Goal: Check status: Check status

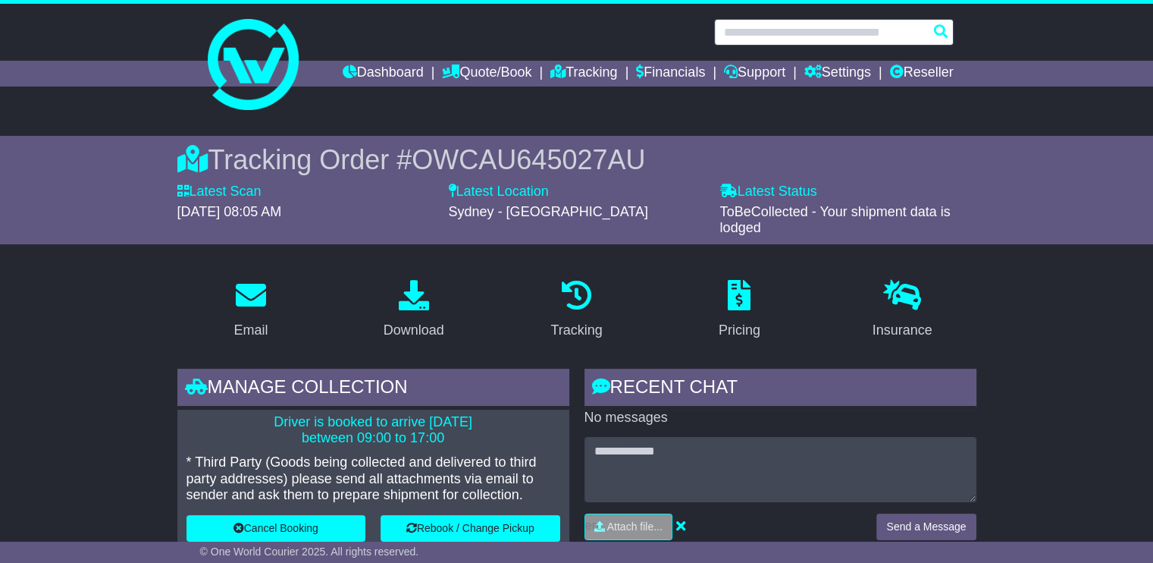
click at [841, 33] on input "text" at bounding box center [834, 32] width 240 height 27
paste input "**********"
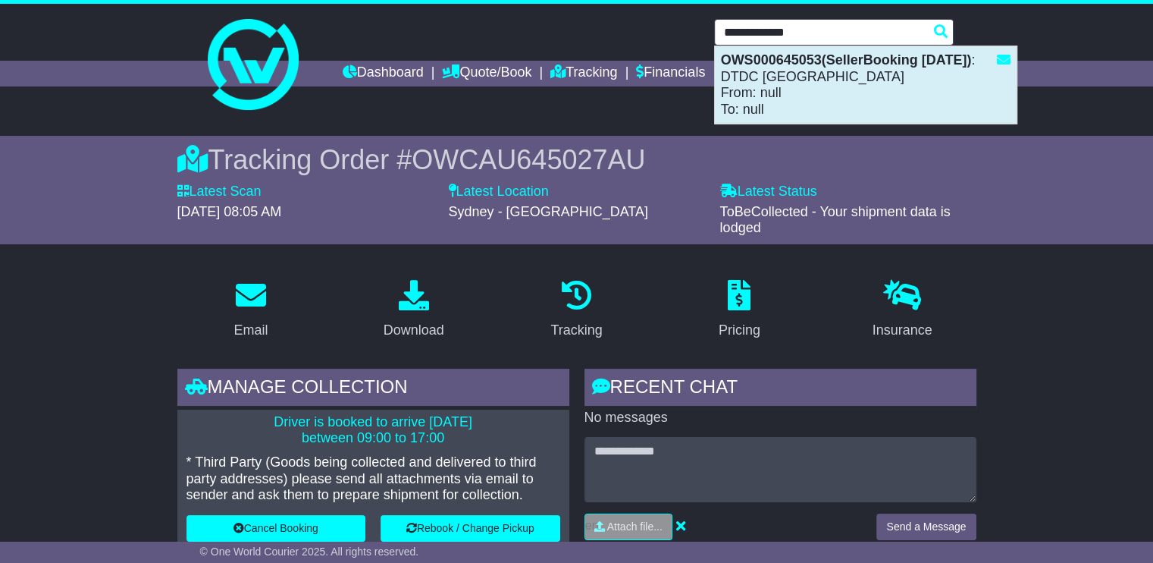
click at [785, 95] on div "OWS000645053(SellerBooking [DATE]) : DTDC [GEOGRAPHIC_DATA] From: null To: null" at bounding box center [866, 84] width 302 height 77
type input "**********"
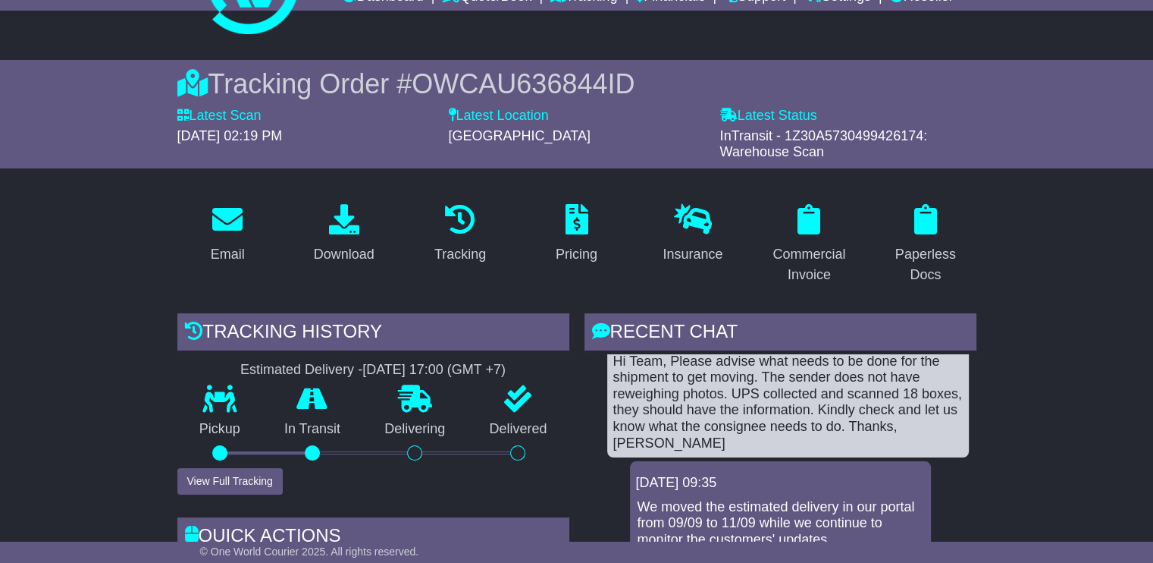
scroll to position [152, 0]
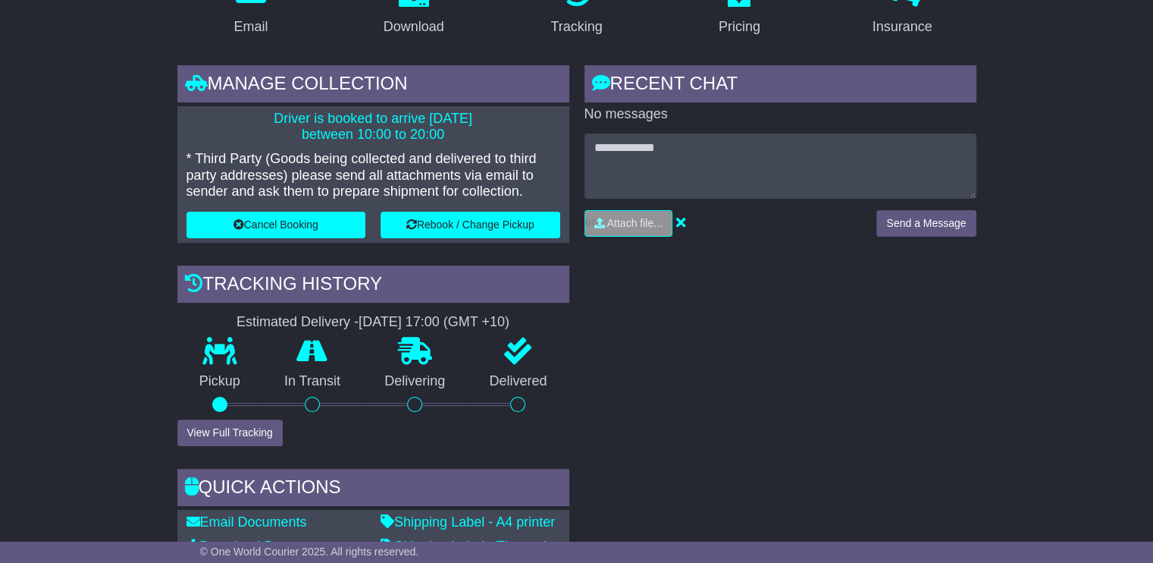
scroll to position [227, 0]
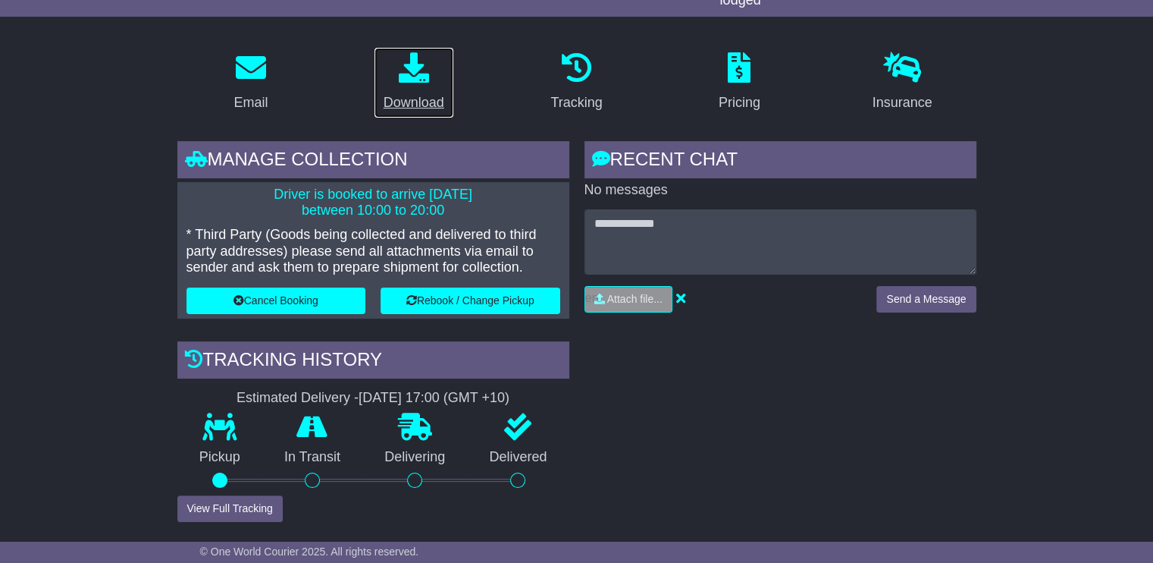
click at [404, 89] on link "Download" at bounding box center [414, 82] width 80 height 71
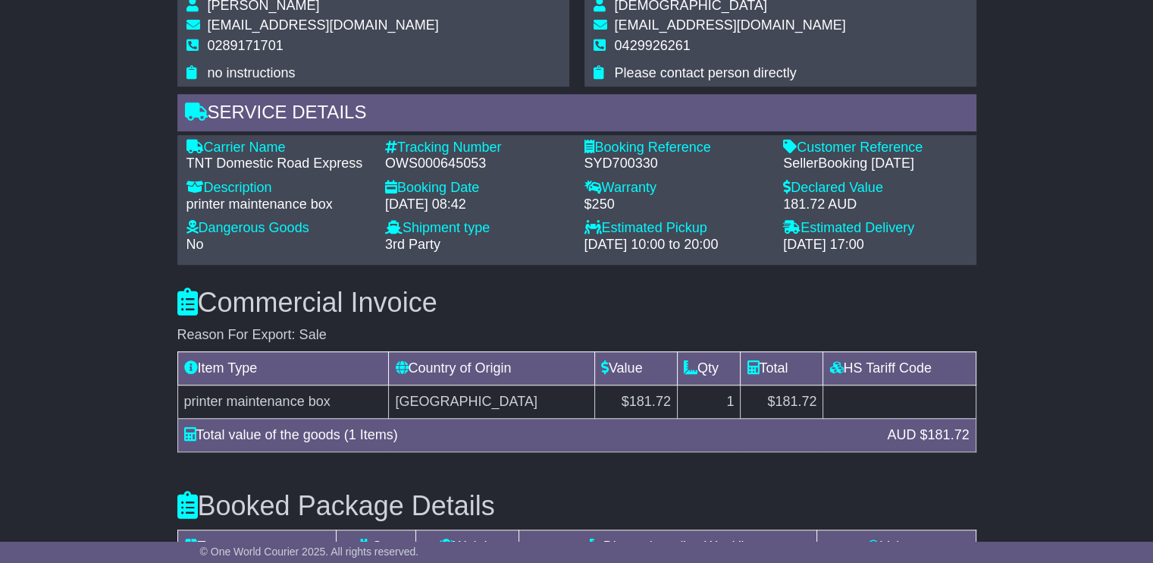
scroll to position [1289, 0]
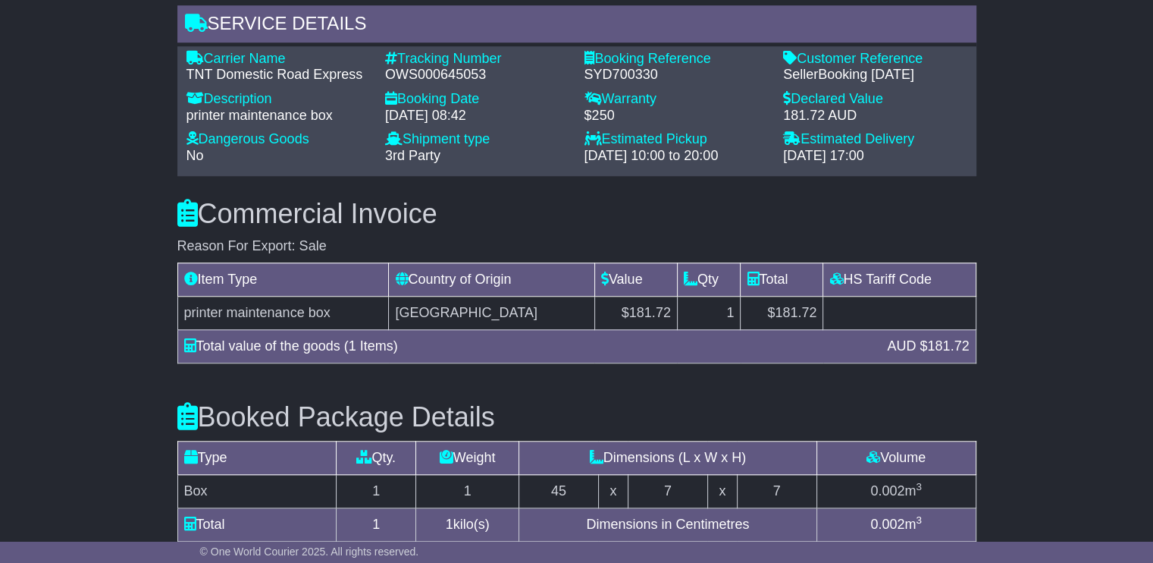
click at [447, 78] on div "OWS000645053" at bounding box center [477, 75] width 184 height 17
copy div "OWS000645053"
click at [634, 74] on div "SYD700330" at bounding box center [677, 75] width 184 height 17
click at [632, 74] on div "SYD700330" at bounding box center [677, 75] width 184 height 17
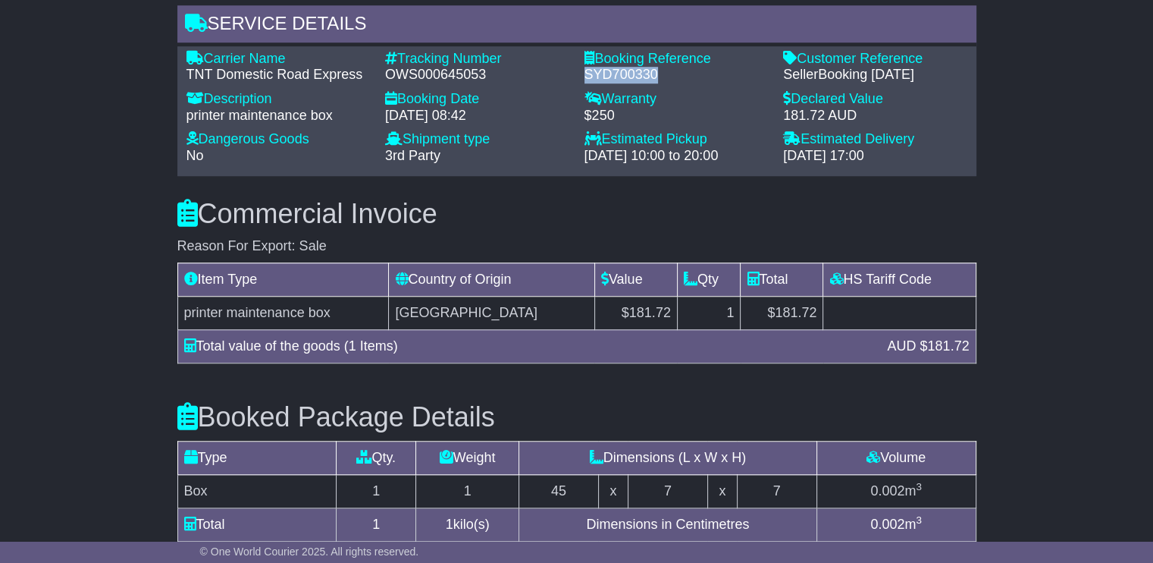
copy div "SYD700330"
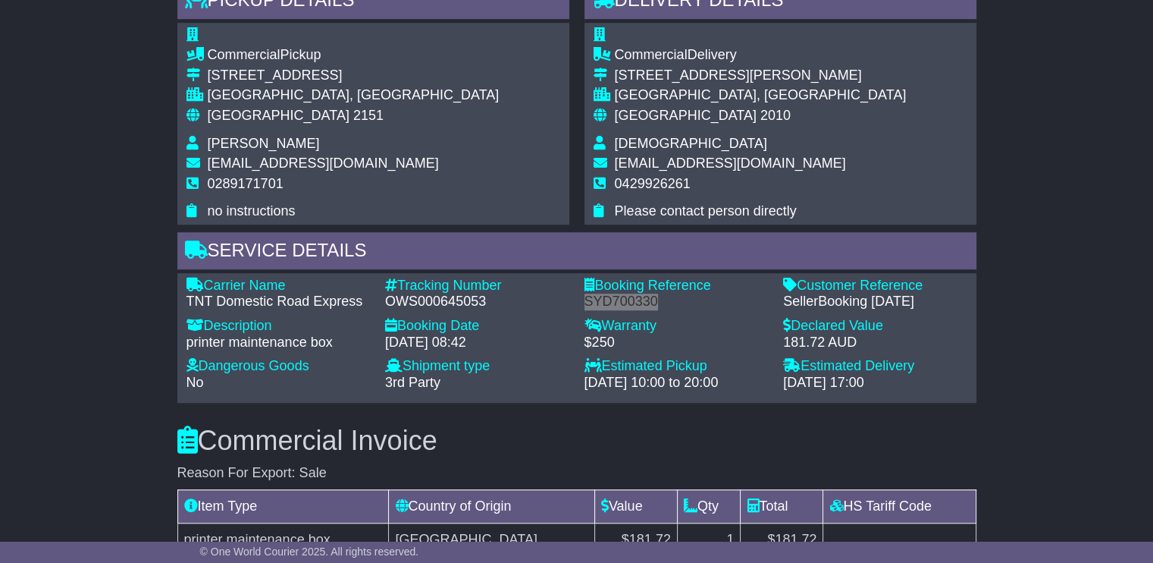
scroll to position [1061, 0]
click at [293, 160] on span "support@fxsydney.com.au" at bounding box center [323, 163] width 231 height 15
click at [293, 160] on span "[EMAIL_ADDRESS][DOMAIN_NAME]" at bounding box center [323, 163] width 231 height 15
click at [291, 160] on span "[EMAIL_ADDRESS][DOMAIN_NAME]" at bounding box center [323, 163] width 231 height 15
copy tbody "[EMAIL_ADDRESS][DOMAIN_NAME]"
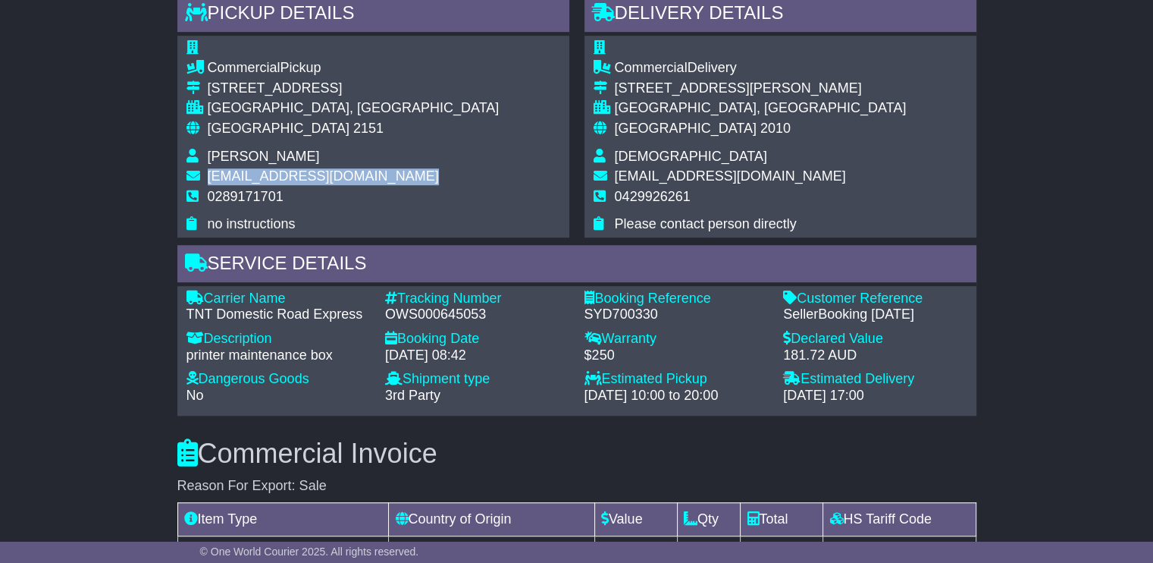
scroll to position [986, 0]
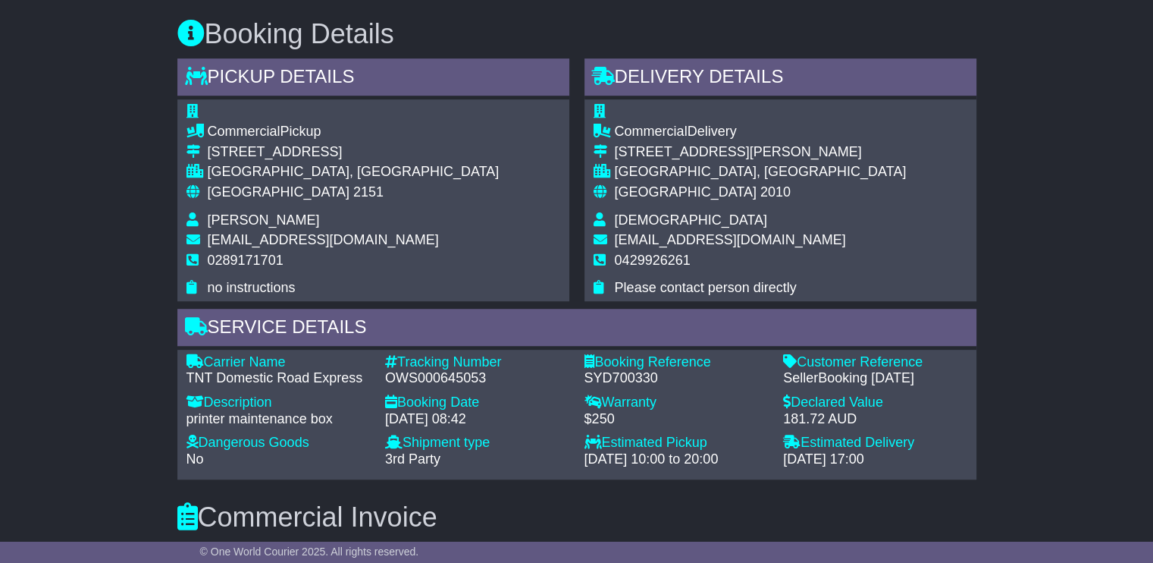
click at [246, 218] on span "Shantell Zhou" at bounding box center [264, 219] width 112 height 15
click at [245, 215] on span "Shantell Zhou" at bounding box center [264, 219] width 112 height 15
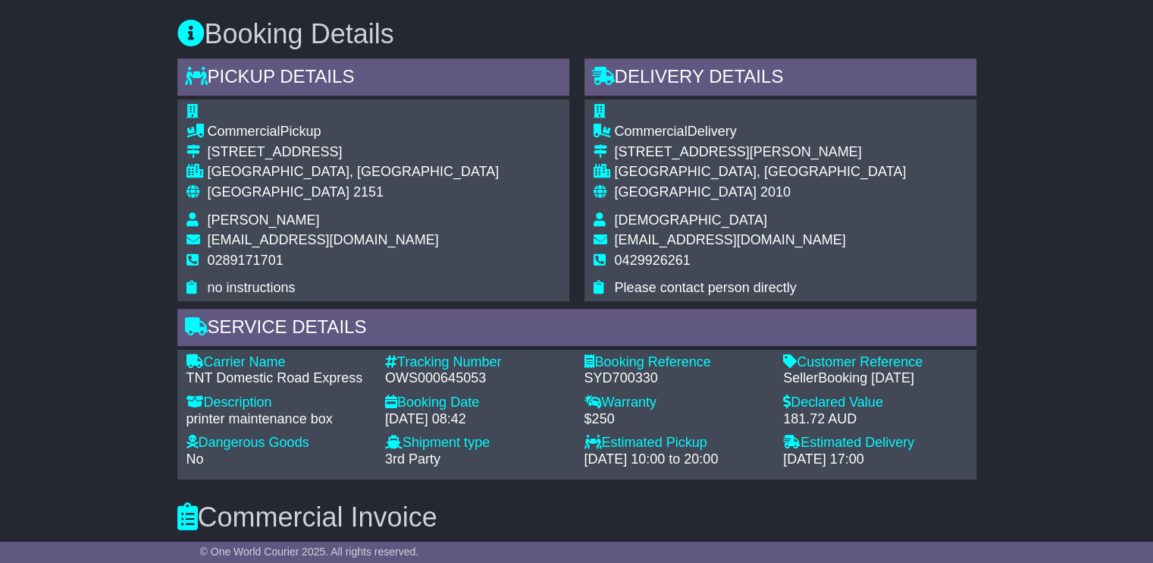
click at [280, 223] on span "Shantell Zhou" at bounding box center [264, 219] width 112 height 15
click at [280, 222] on span "Shantell Zhou" at bounding box center [264, 219] width 112 height 15
click at [301, 220] on td "Shantell Zhou" at bounding box center [354, 222] width 292 height 20
click at [299, 220] on td "Shantell Zhou" at bounding box center [354, 222] width 292 height 20
drag, startPoint x: 297, startPoint y: 220, endPoint x: 199, endPoint y: 221, distance: 98.6
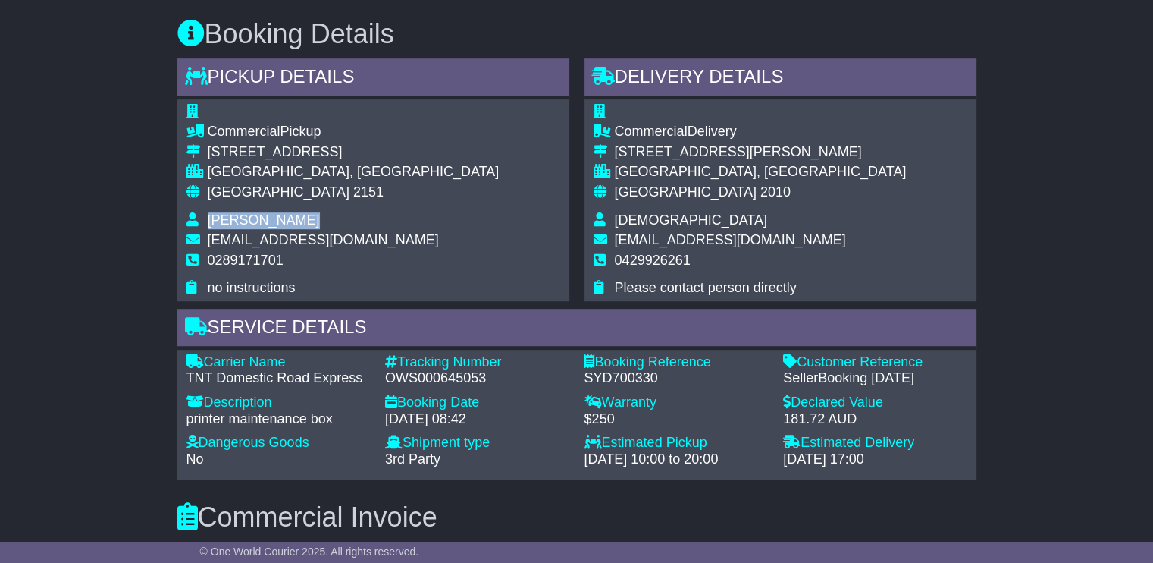
click at [201, 221] on tr "Shantell Zhou" at bounding box center [343, 222] width 313 height 20
copy tr "Shantell Zhou"
click at [645, 241] on span "studio@mhndu.com" at bounding box center [730, 239] width 231 height 15
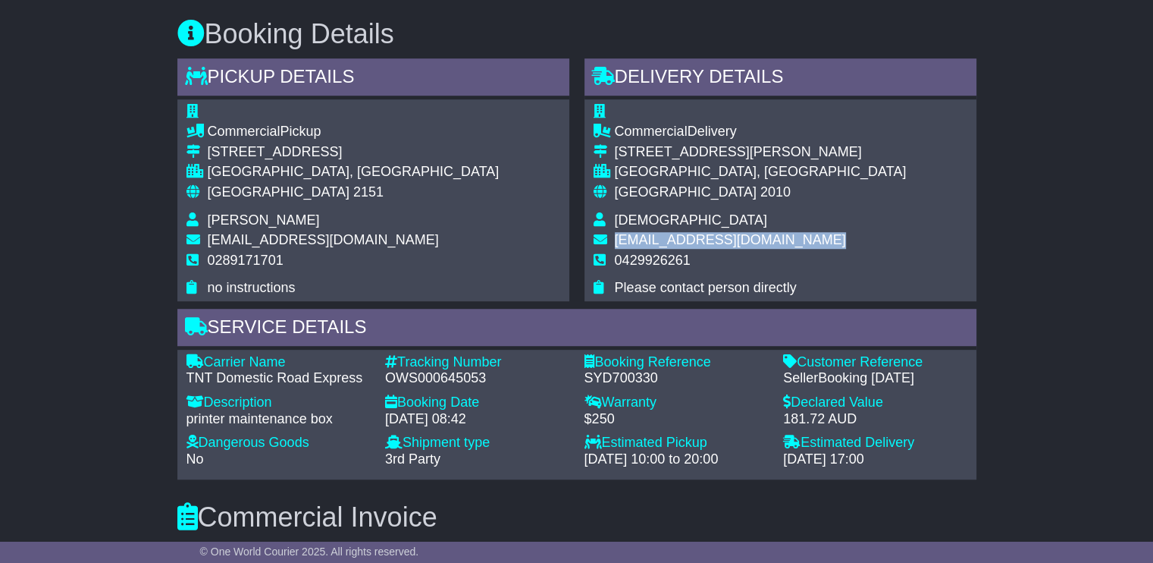
click at [645, 241] on span "studio@mhndu.com" at bounding box center [730, 239] width 231 height 15
copy tbody "studio@mhndu.com"
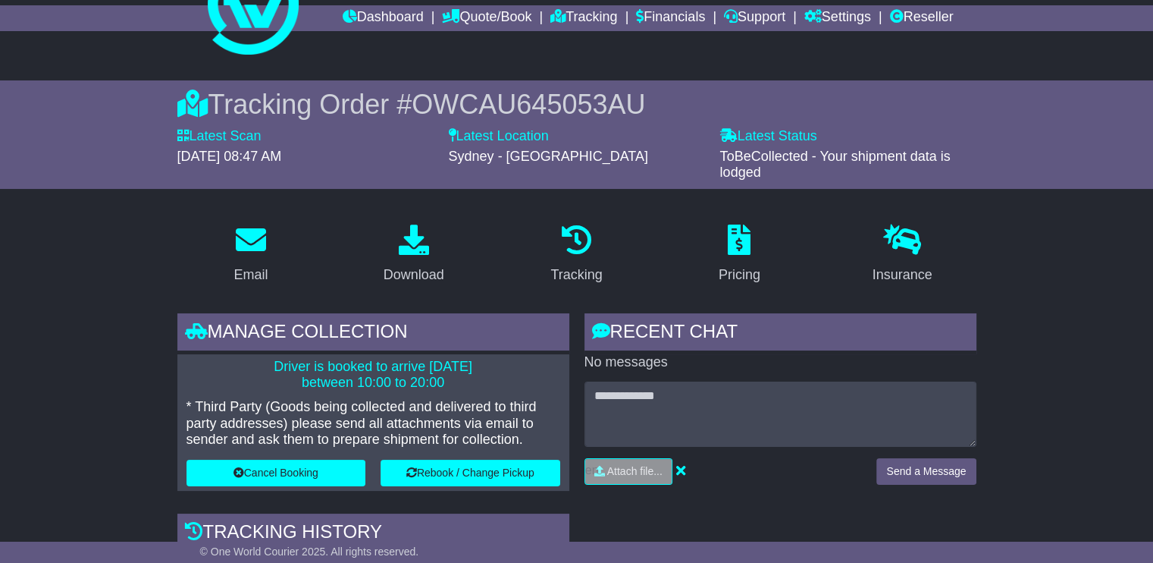
scroll to position [0, 0]
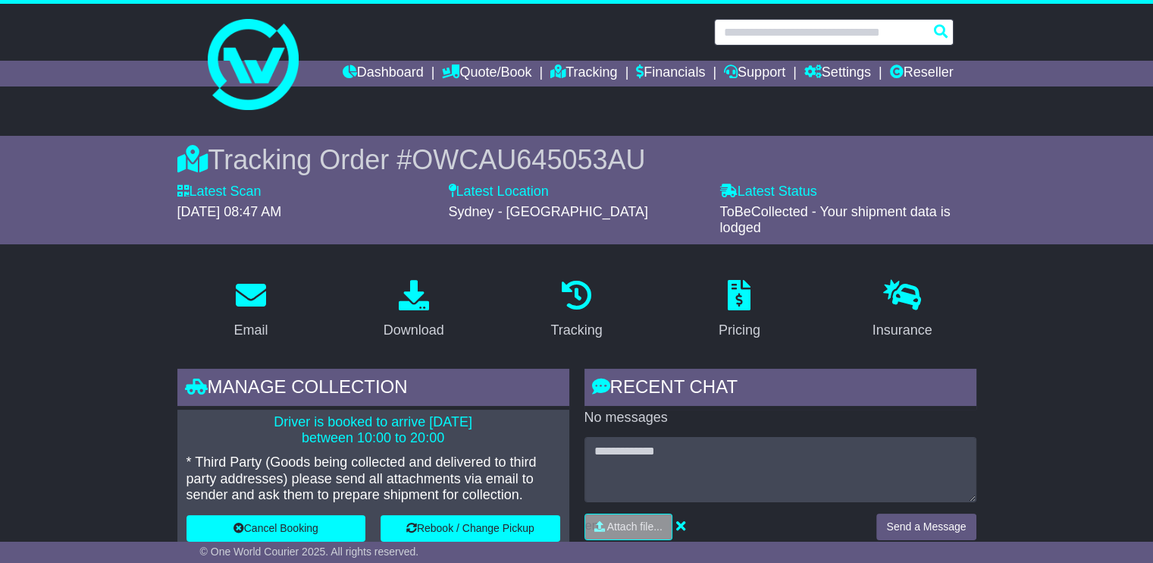
click at [772, 40] on input "text" at bounding box center [834, 32] width 240 height 27
paste input "**********"
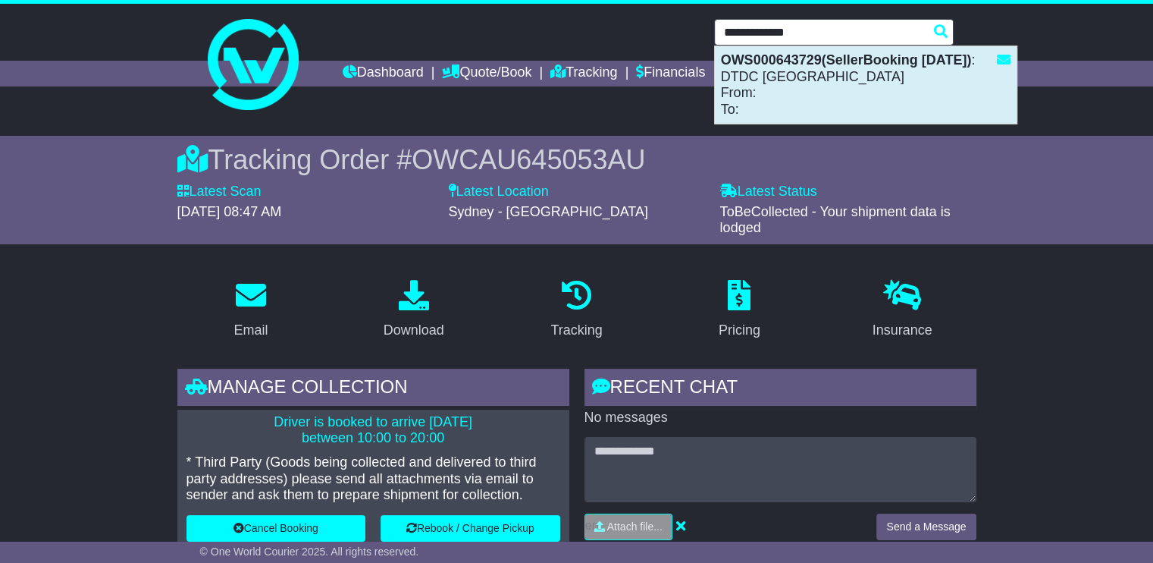
click at [782, 98] on div "OWS000643729(SellerBooking 8-9-2025) : DTDC Australia From: To:" at bounding box center [866, 84] width 302 height 77
type input "**********"
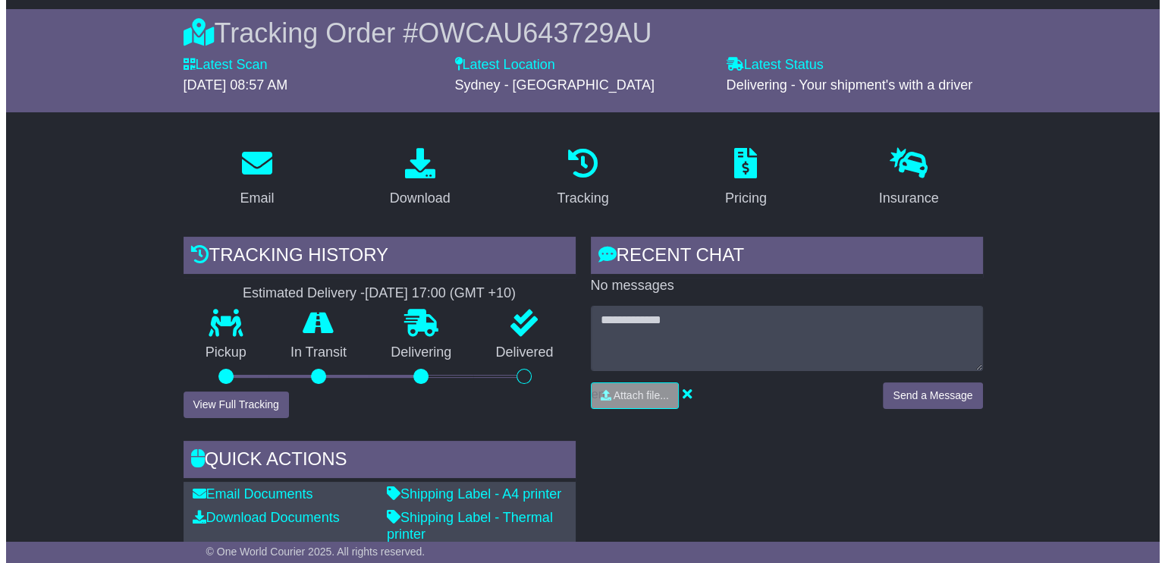
scroll to position [152, 0]
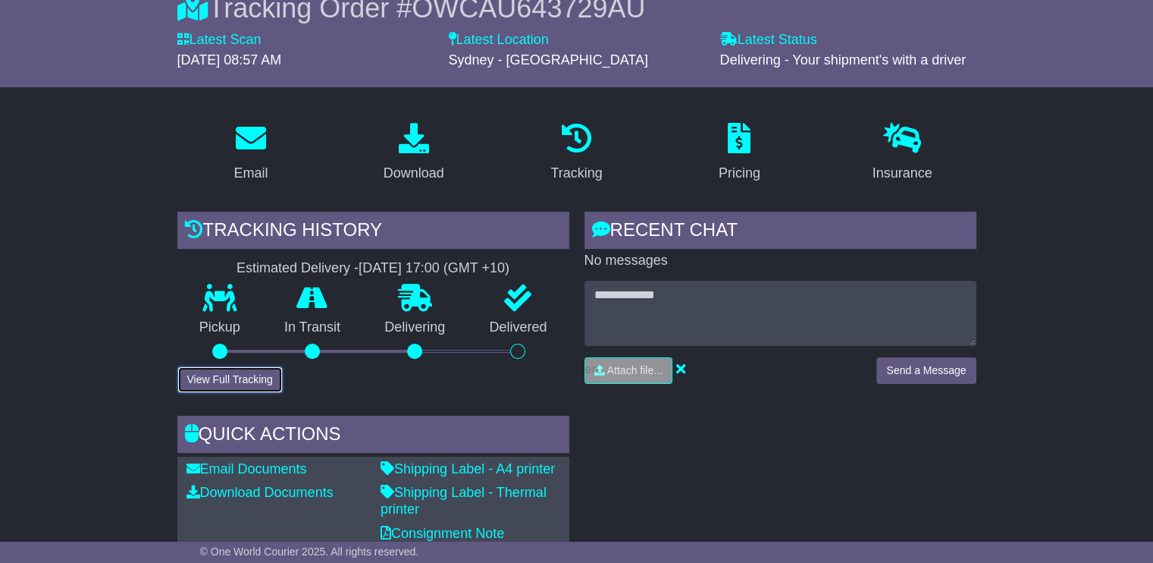
click at [262, 372] on button "View Full Tracking" at bounding box center [229, 379] width 105 height 27
